Goal: Task Accomplishment & Management: Manage account settings

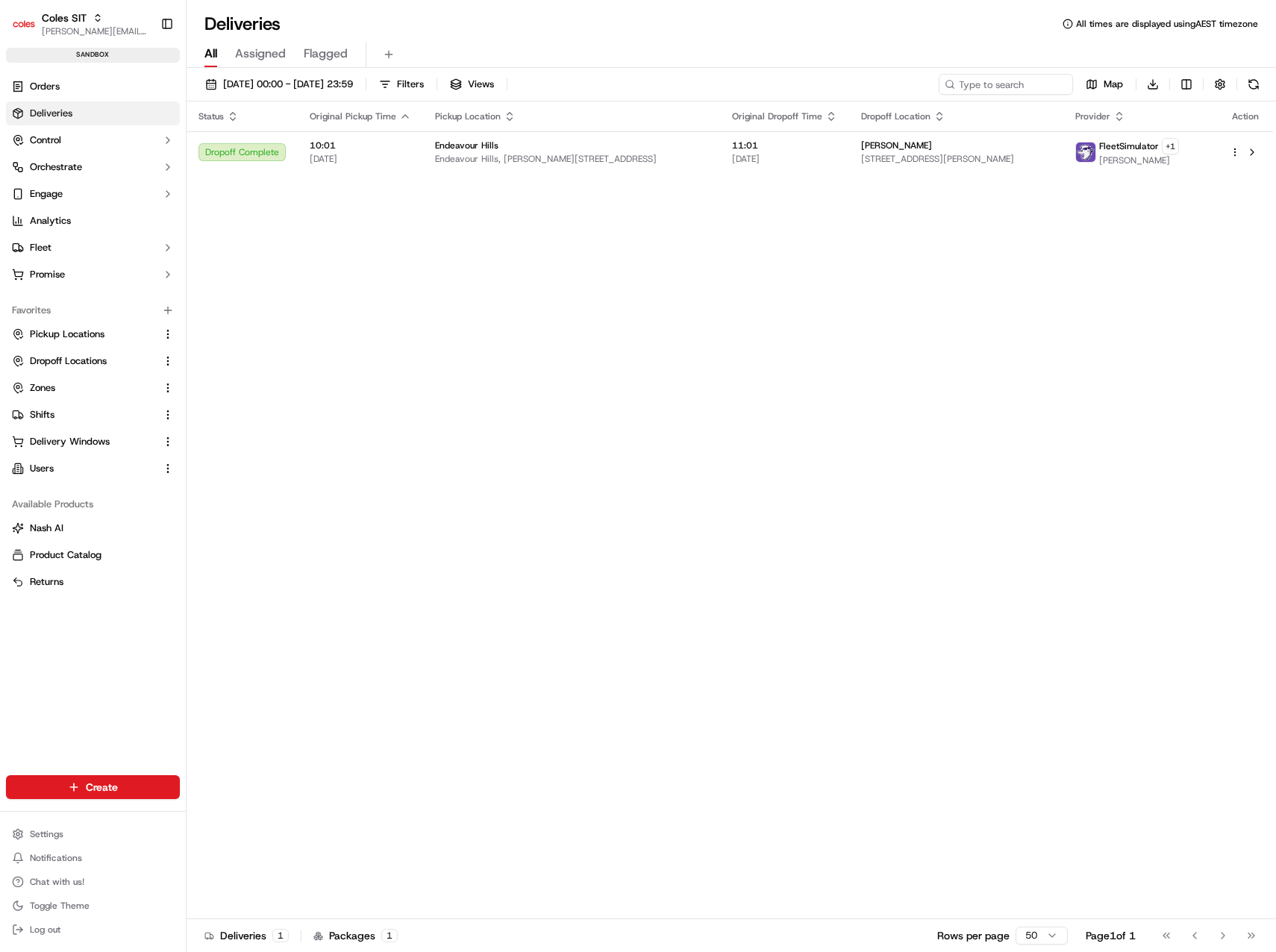
click at [564, 295] on div "Status Original Pickup Time Pickup Location Original Dropoff Time Dropoff Locat…" at bounding box center [730, 510] width 1087 height 818
click at [29, 279] on button "Promise" at bounding box center [92, 275] width 174 height 24
click at [48, 287] on ul "Delivery Windows" at bounding box center [93, 298] width 153 height 24
click at [51, 295] on span "Delivery Windows" at bounding box center [69, 298] width 80 height 13
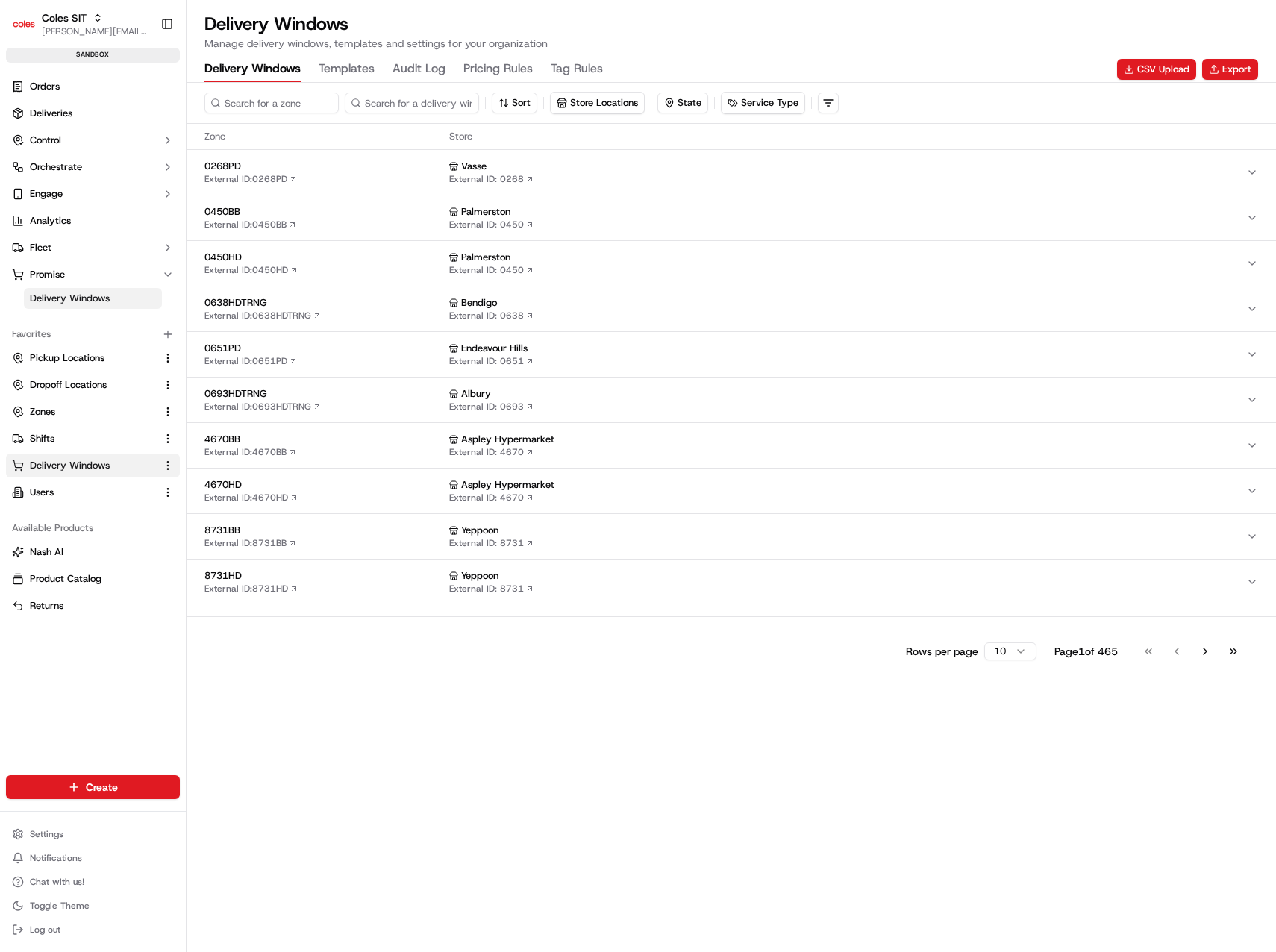
click at [503, 67] on Rules "Pricing Rules" at bounding box center [498, 69] width 69 height 26
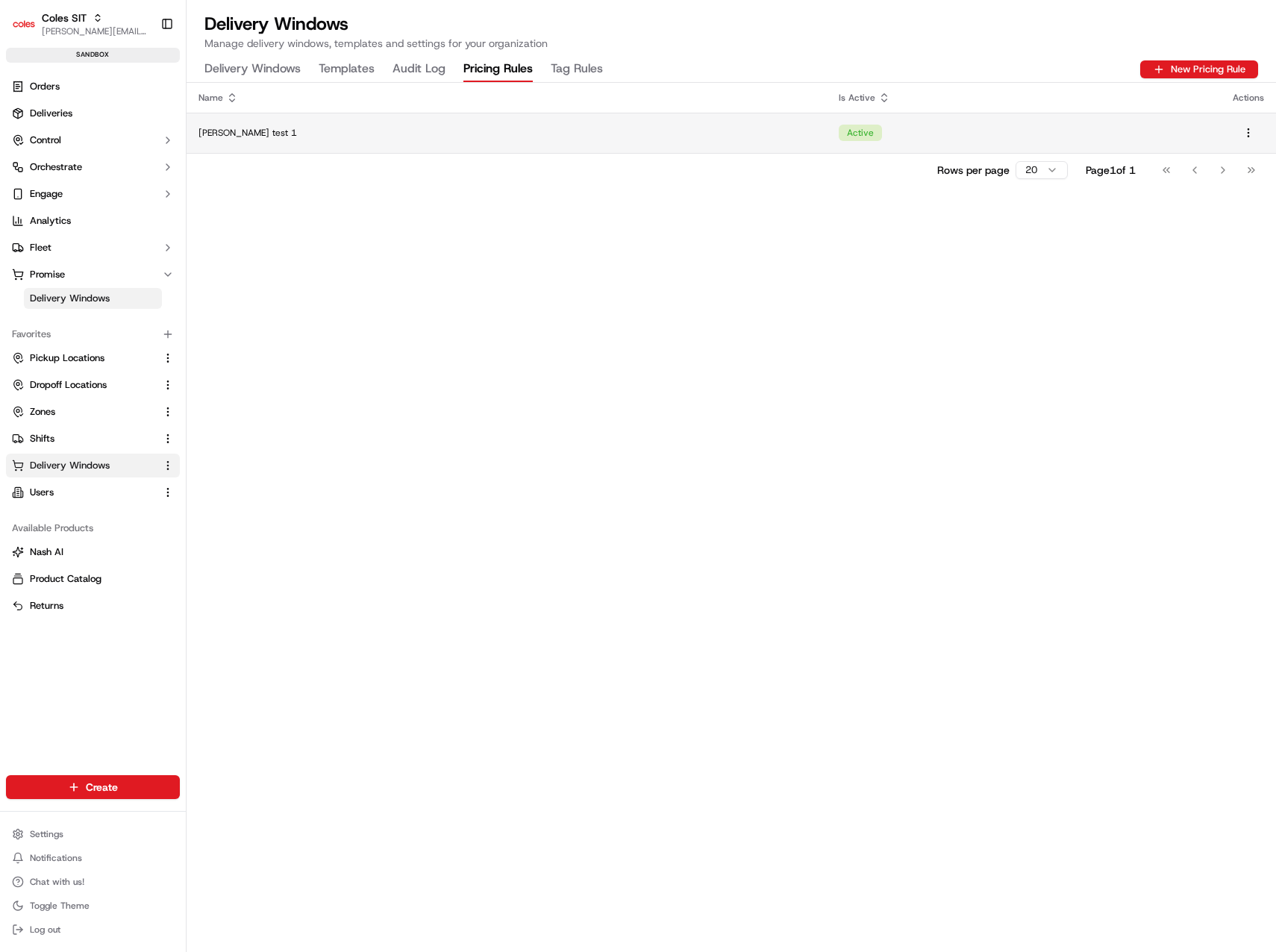
click at [548, 130] on div "Jerry test 1" at bounding box center [506, 133] width 617 height 12
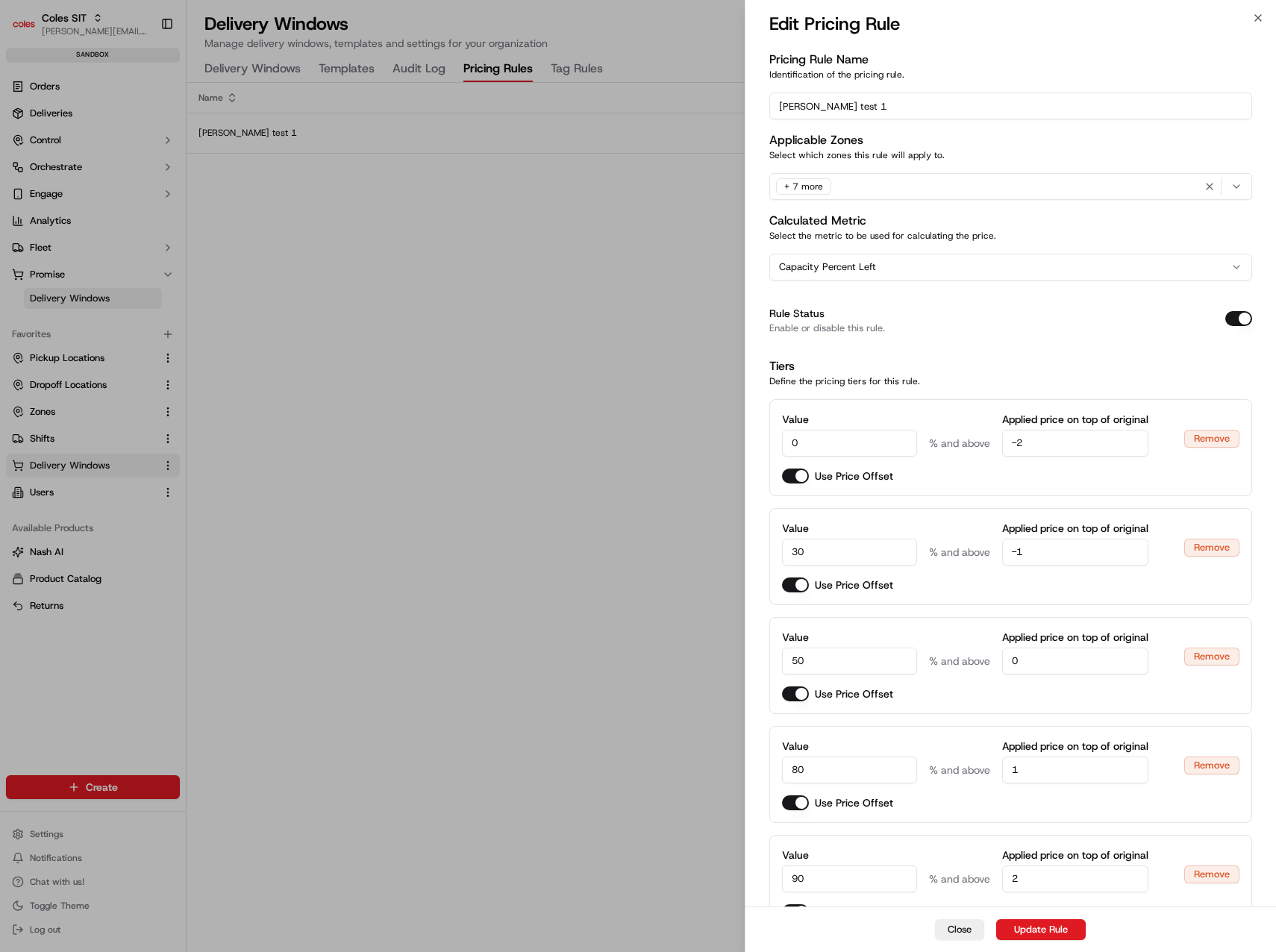
click at [1054, 343] on div "Rule Status Enable or disable this rule." at bounding box center [1011, 319] width 484 height 53
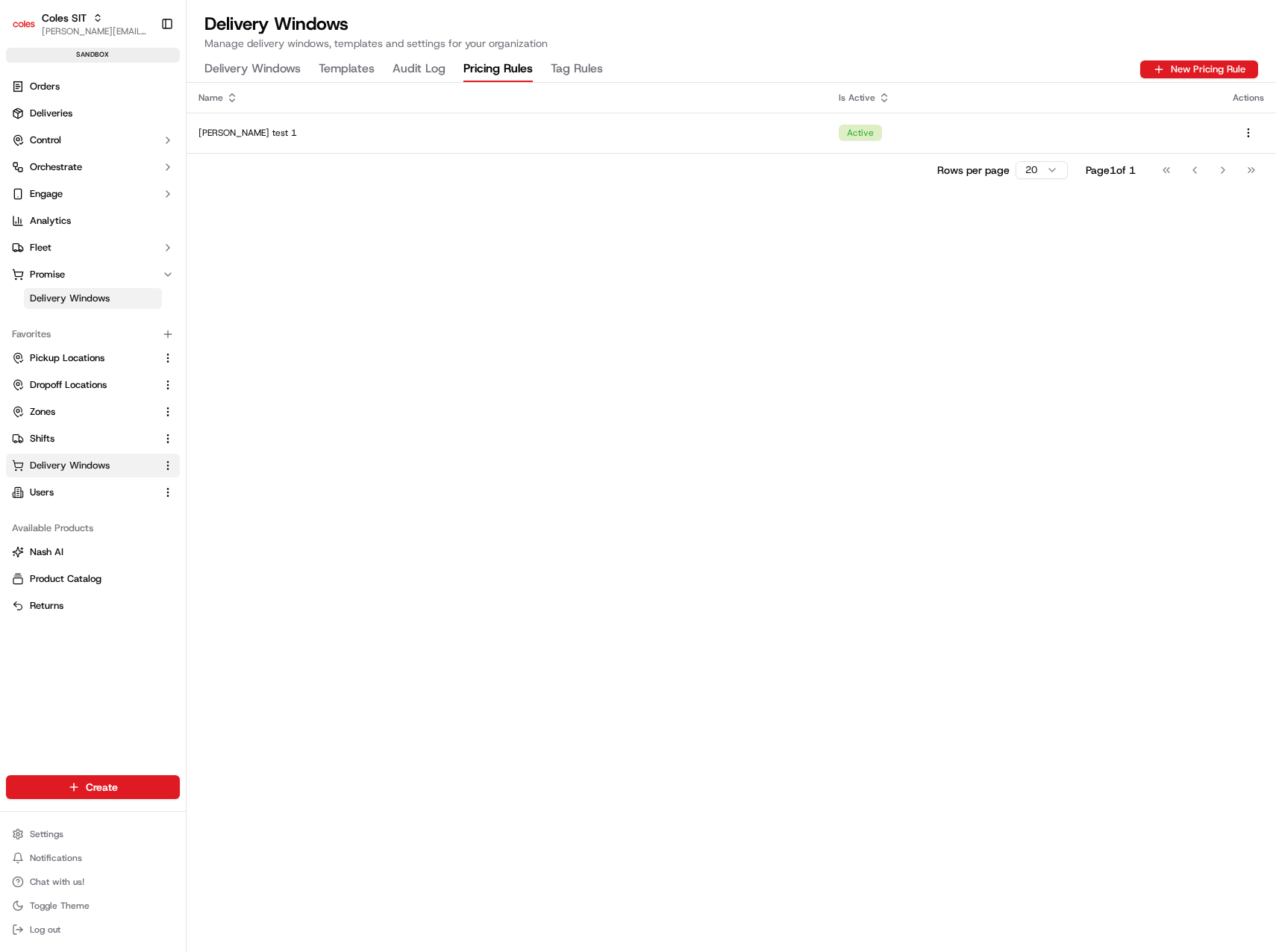
click at [567, 66] on Rules "Tag Rules" at bounding box center [577, 69] width 52 height 26
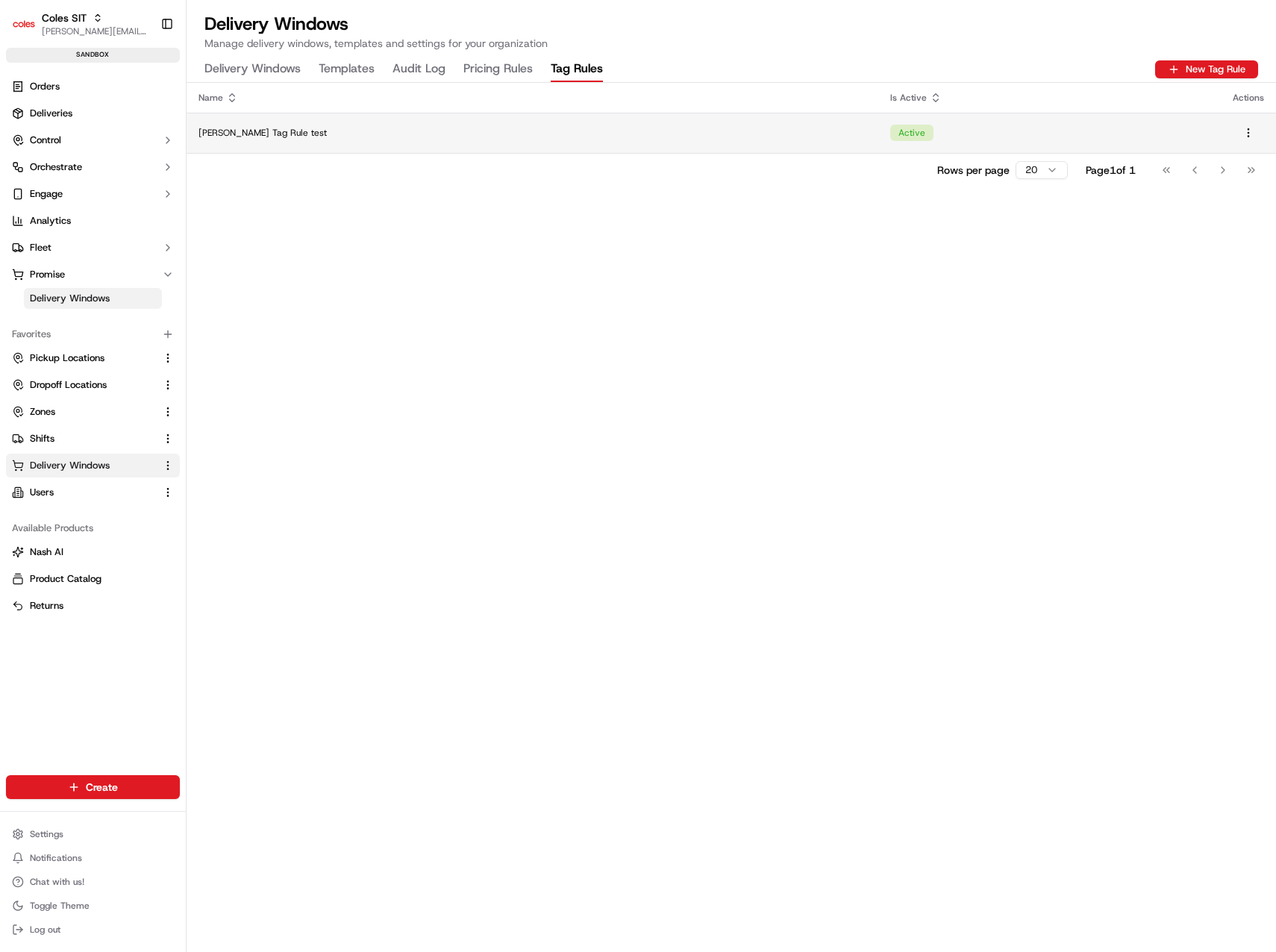
click at [556, 134] on div "Jerry Tag Rule test" at bounding box center [532, 133] width 668 height 12
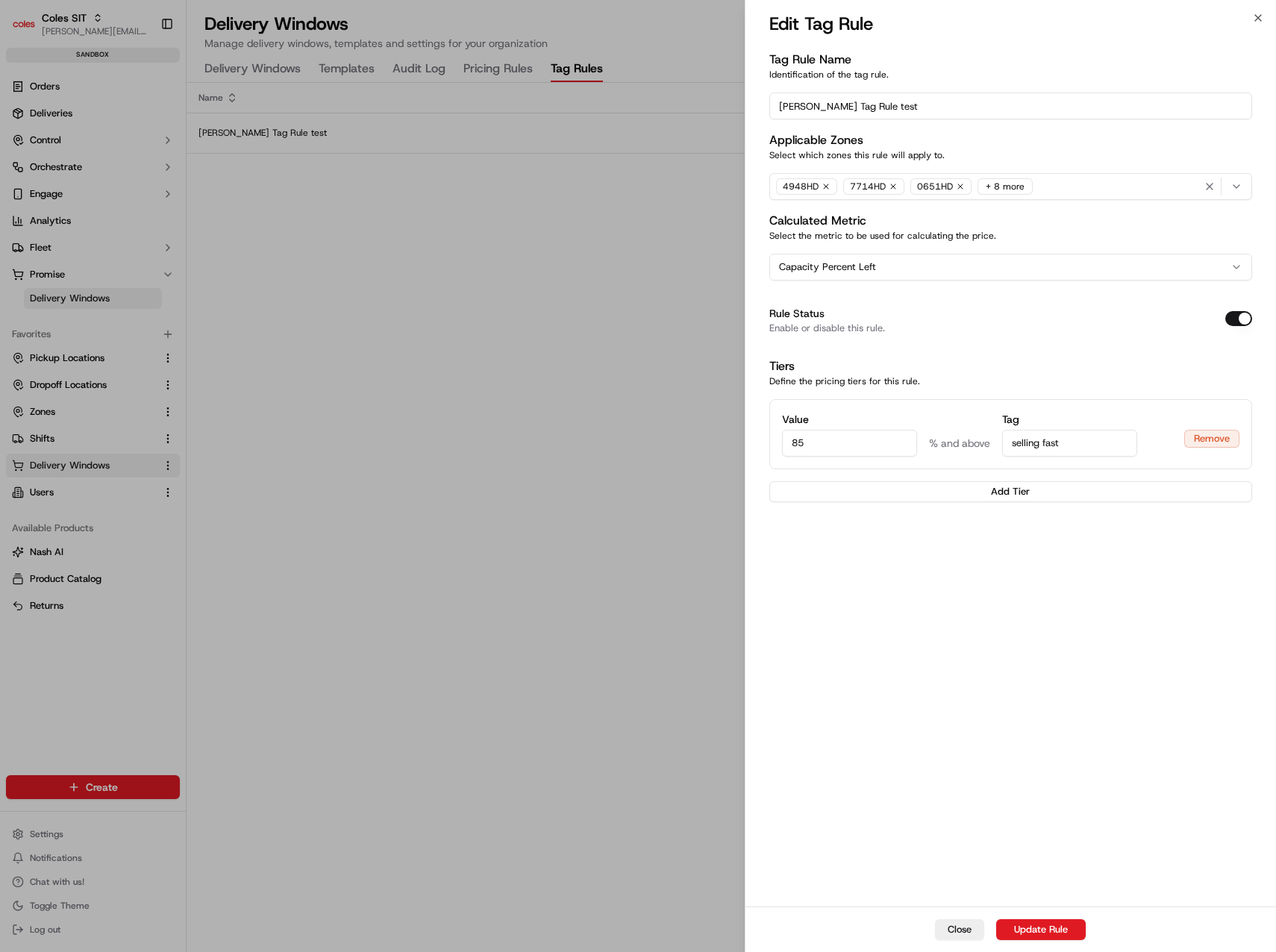
click at [957, 658] on div "Tag Rule Name Identification of the tag rule. Jerry Tag Rule test Applicable Zo…" at bounding box center [1011, 477] width 531 height 859
click at [935, 587] on div "Tag Rule Name Identification of the tag rule. Jerry Tag Rule test Applicable Zo…" at bounding box center [1011, 477] width 531 height 859
click at [959, 727] on div "Tag Rule Name Identification of the tag rule. Jerry Tag Rule test Applicable Zo…" at bounding box center [1011, 477] width 531 height 859
click at [956, 362] on div "Tiers Define the pricing tiers for this rule." at bounding box center [1011, 371] width 484 height 29
click at [1119, 259] on button "Capacity Percent Left" at bounding box center [1011, 267] width 484 height 27
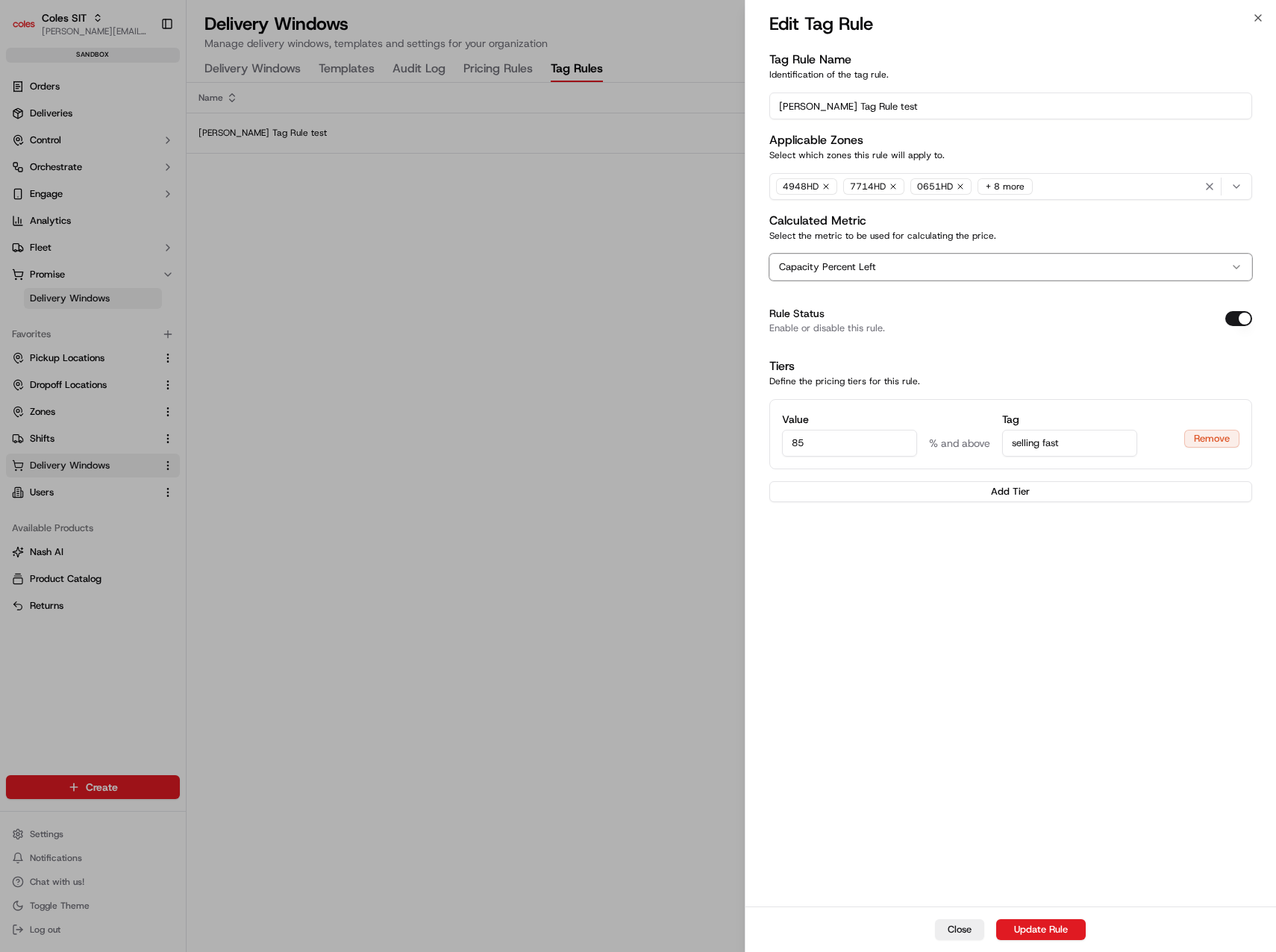
click at [1027, 573] on div "Tag Rule Name Identification of the tag rule. Jerry Tag Rule test Applicable Zo…" at bounding box center [1011, 477] width 531 height 859
click at [1149, 630] on div "Tag Rule Name Identification of the tag rule. Jerry Tag Rule test Applicable Zo…" at bounding box center [1011, 477] width 531 height 859
drag, startPoint x: 1074, startPoint y: 650, endPoint x: 785, endPoint y: 339, distance: 424.5
click at [1074, 650] on div "Tag Rule Name Identification of the tag rule. Jerry Tag Rule test Applicable Zo…" at bounding box center [1011, 477] width 531 height 859
